Goal: Transaction & Acquisition: Purchase product/service

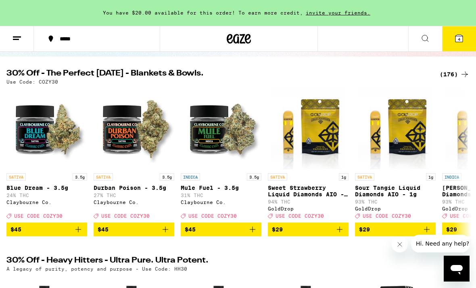
scroll to position [72, 0]
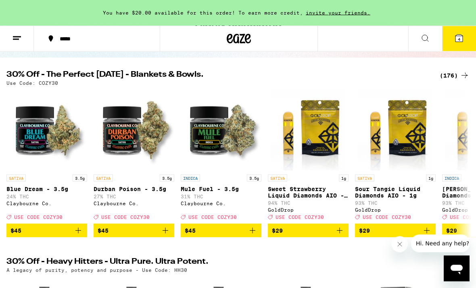
click at [453, 75] on div "(176)" at bounding box center [455, 76] width 30 height 10
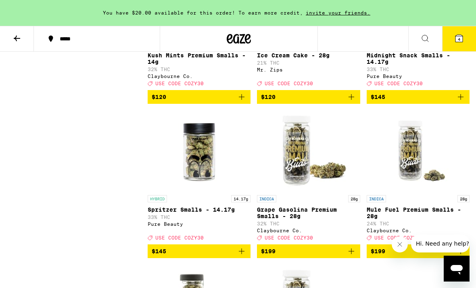
scroll to position [8757, 0]
